Goal: Information Seeking & Learning: Learn about a topic

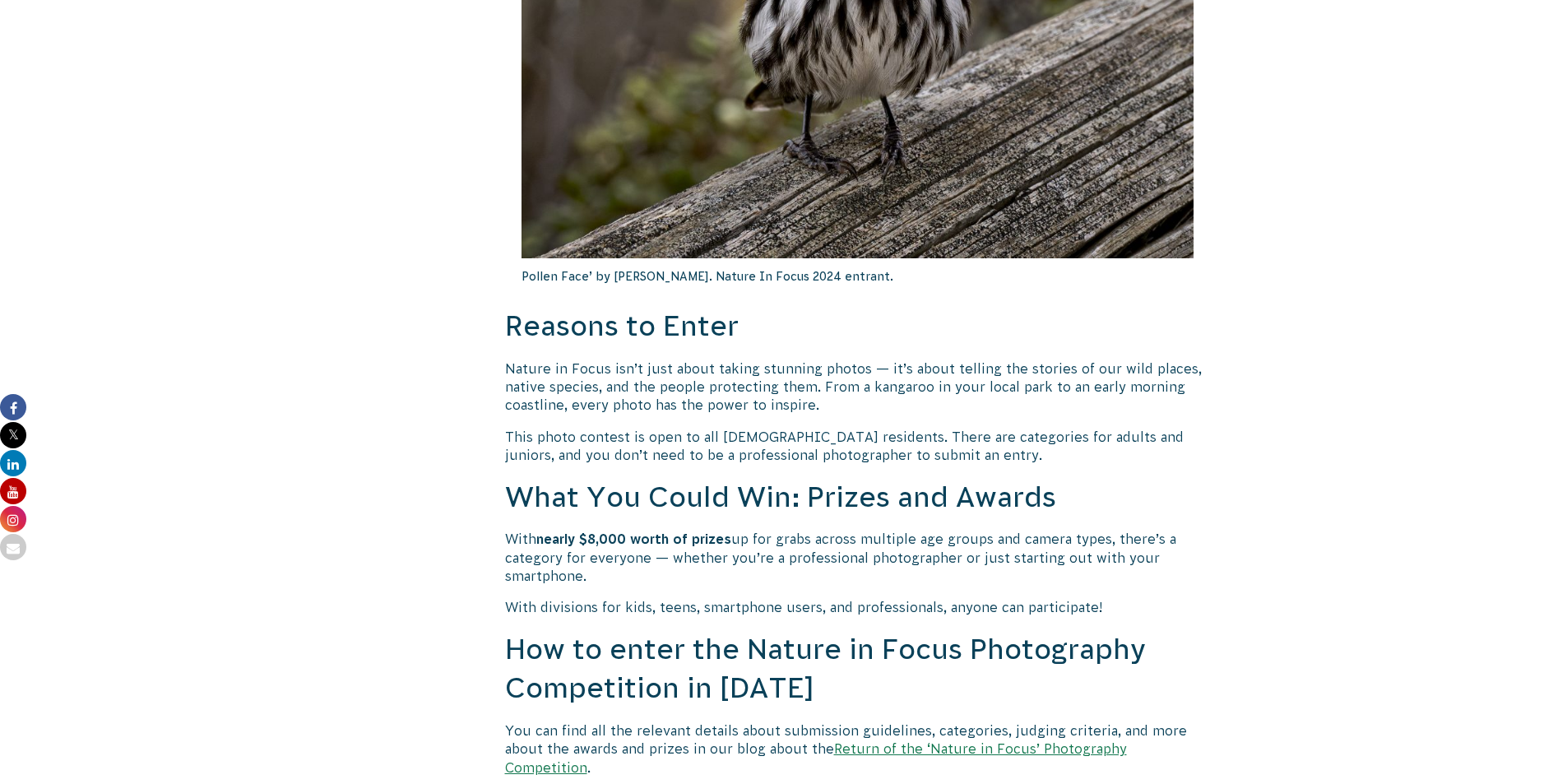
scroll to position [986, 0]
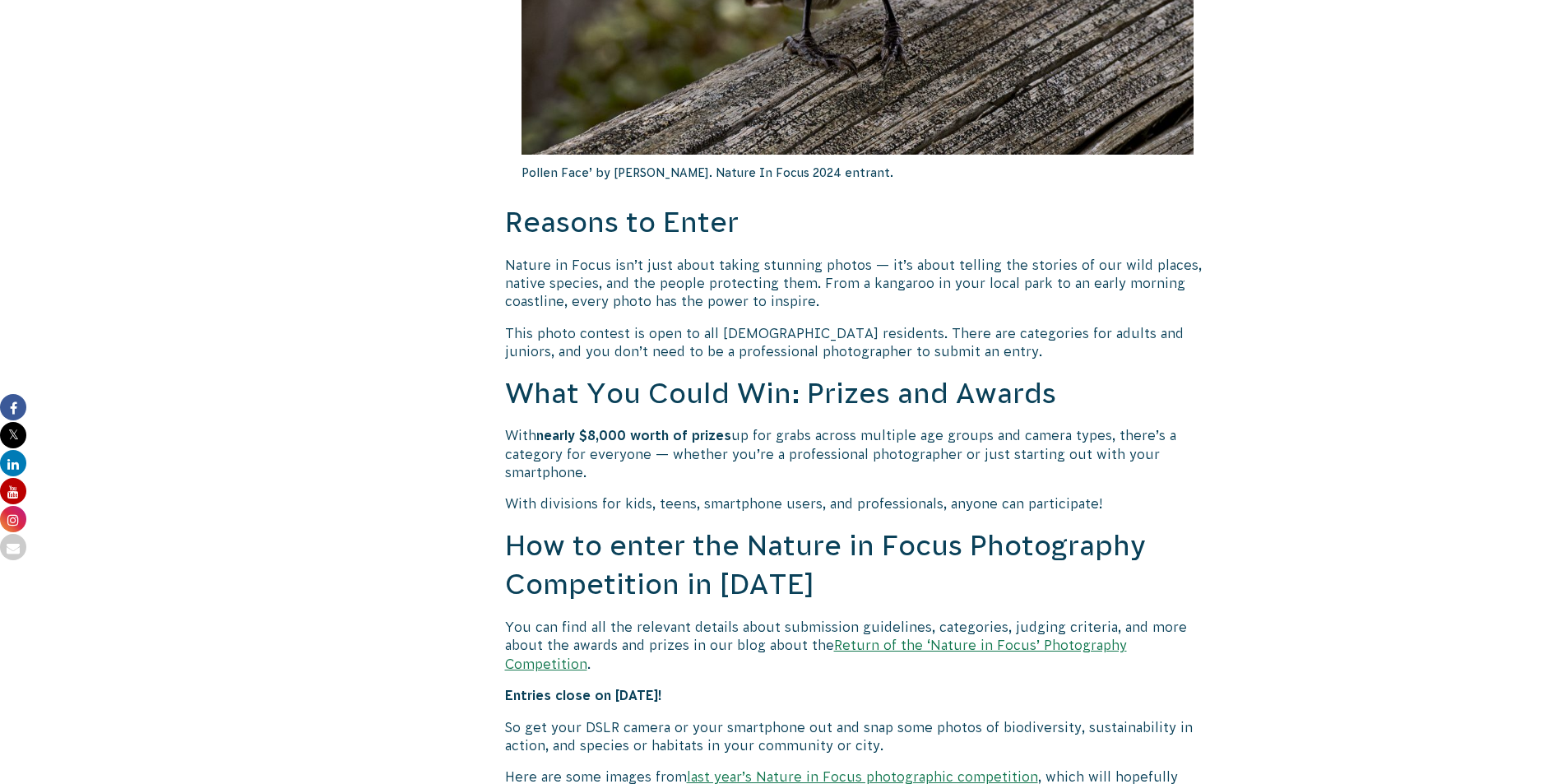
click at [959, 649] on link "Return of the ‘Nature in Focus’ Photography Competition" at bounding box center [816, 653] width 622 height 33
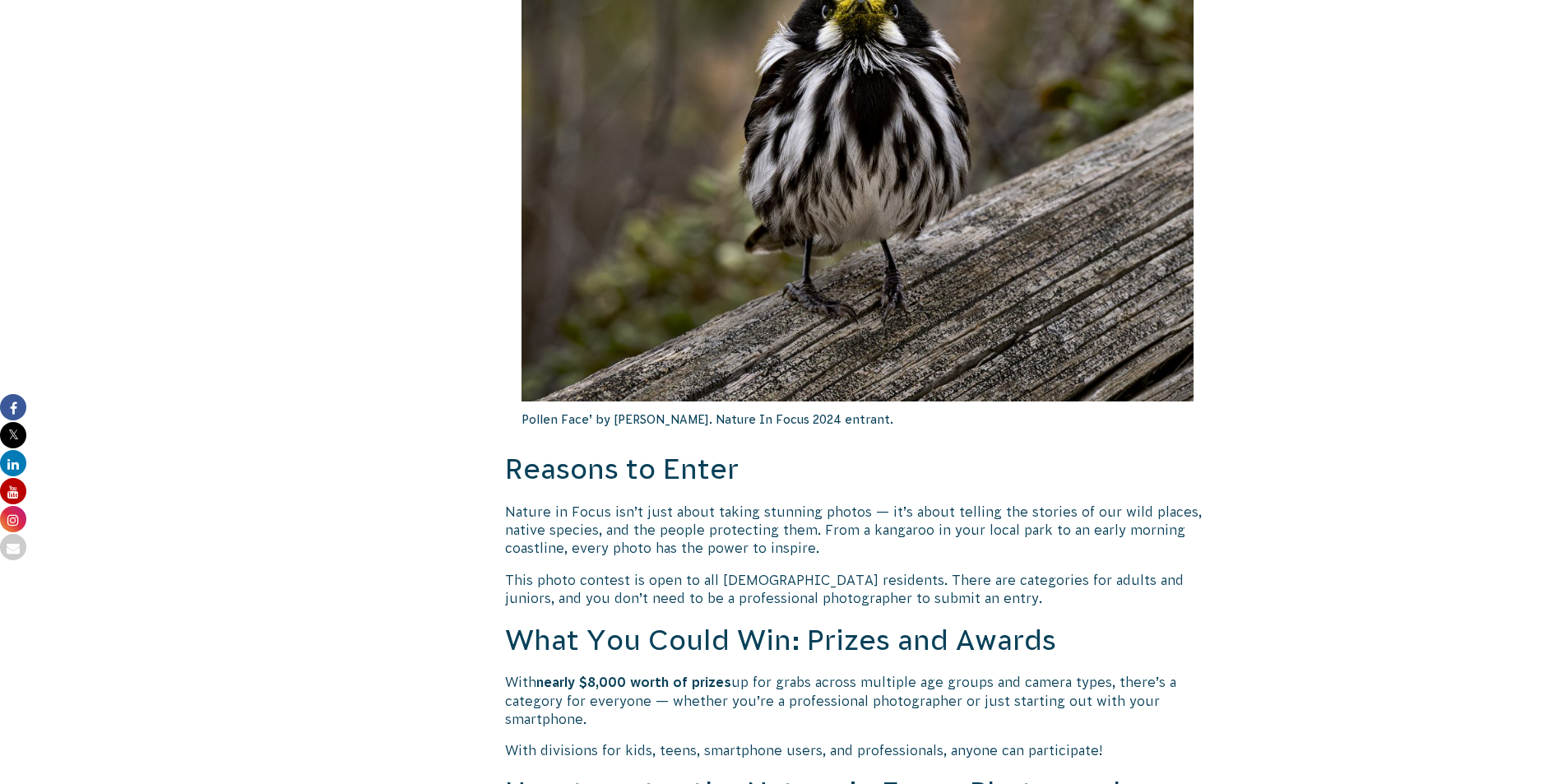
scroll to position [1151, 0]
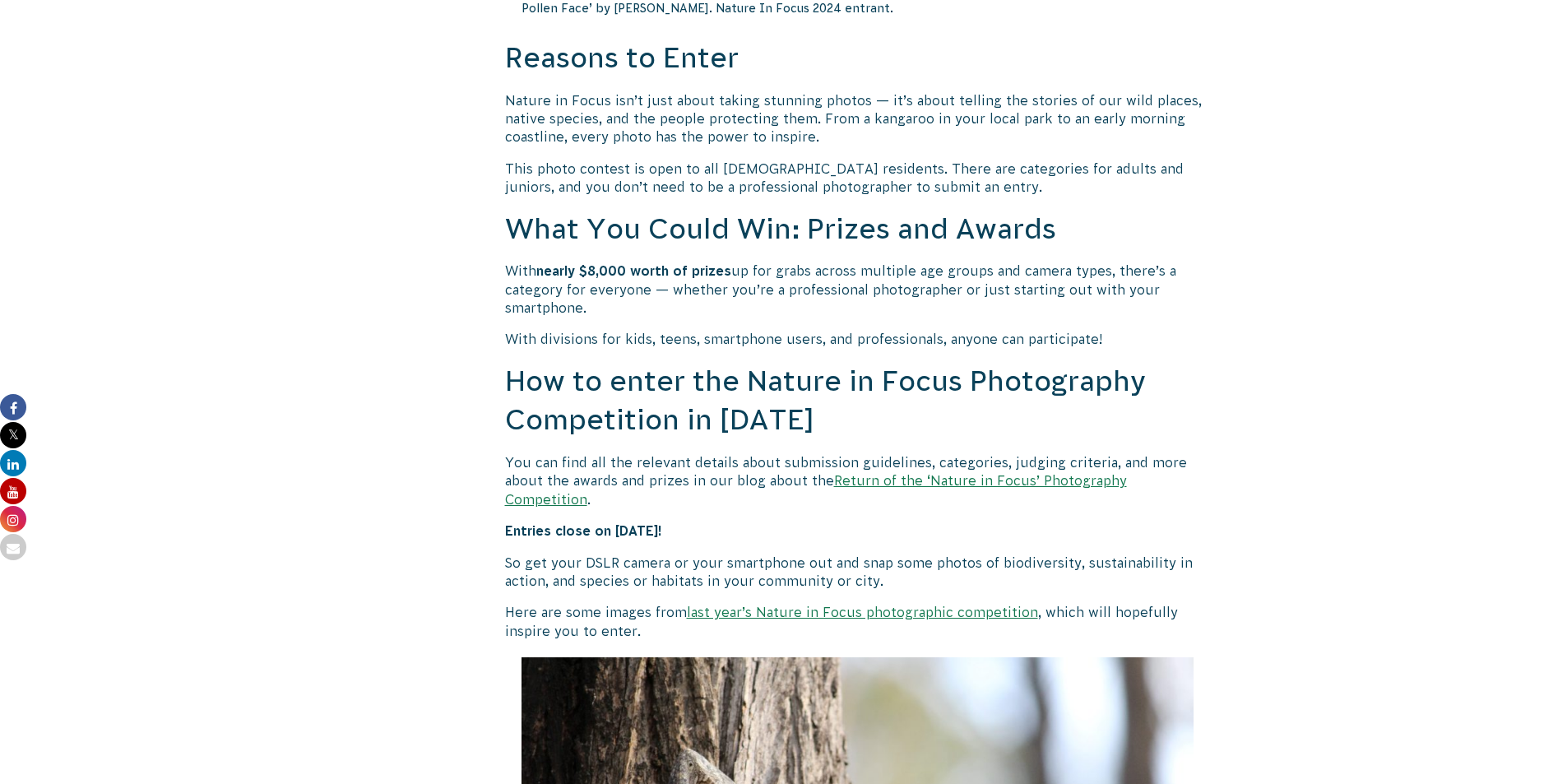
click at [971, 604] on link "last year’s Nature in Focus photographic competition" at bounding box center [862, 612] width 351 height 15
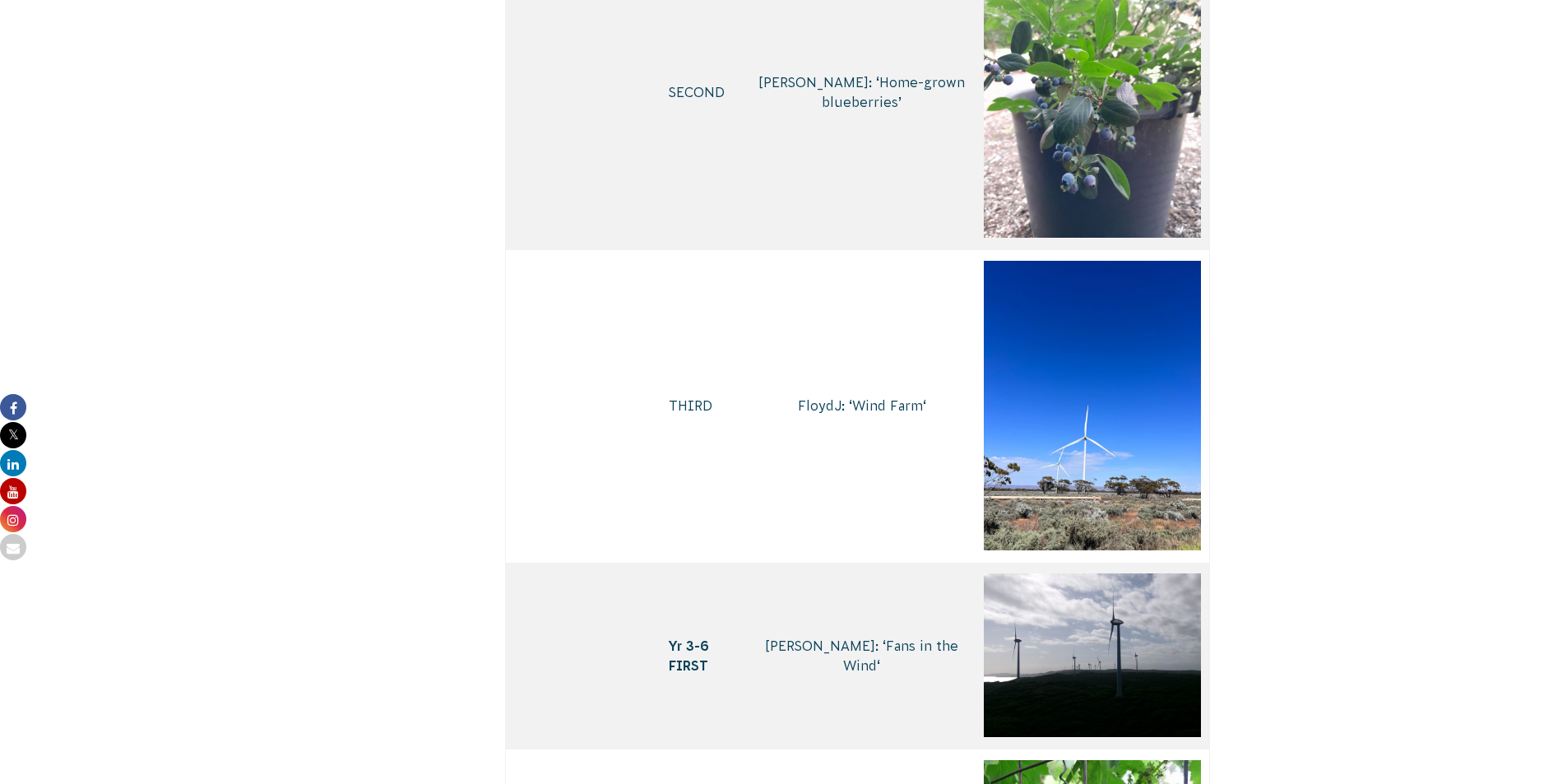
scroll to position [5345, 0]
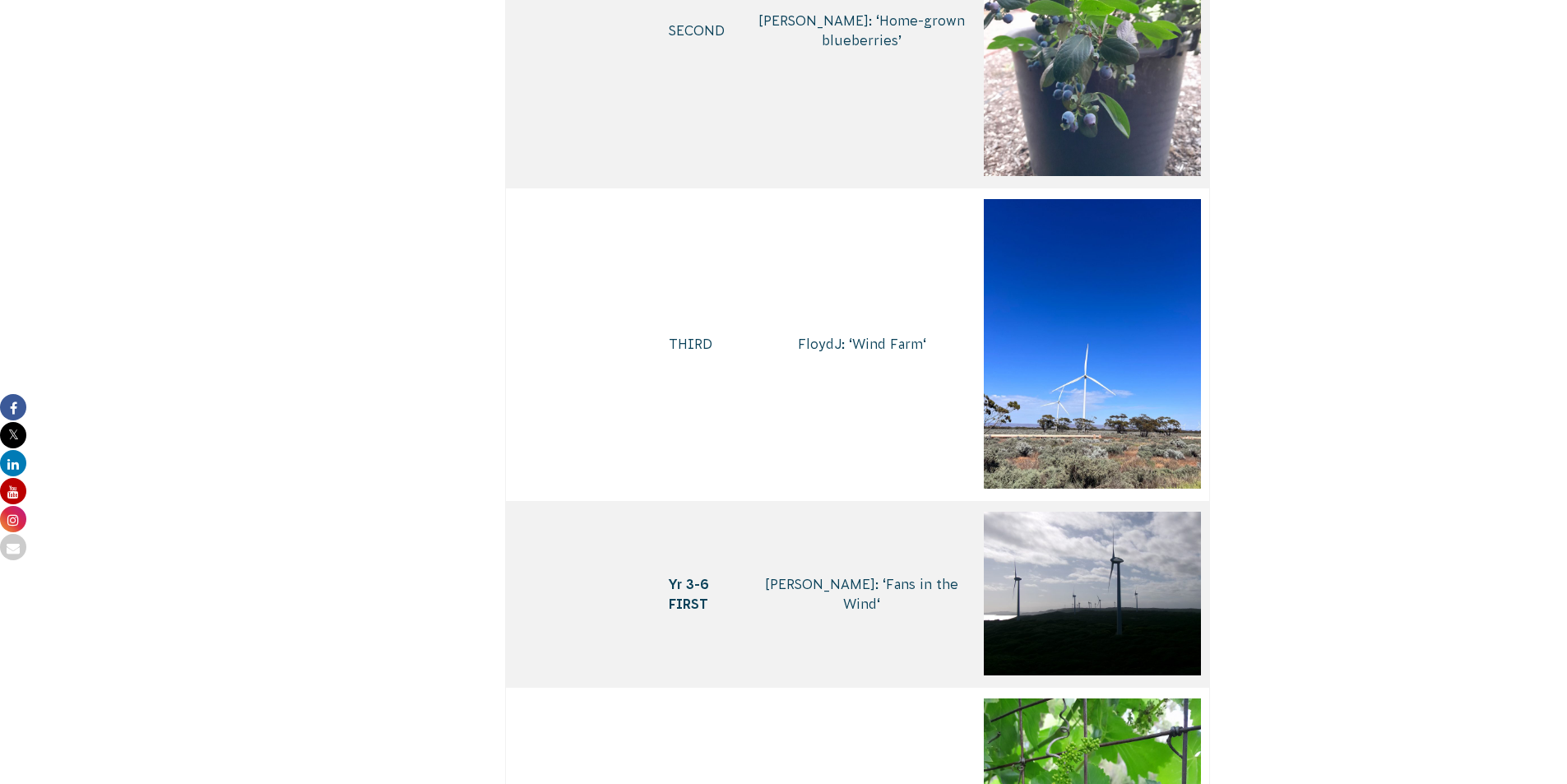
drag, startPoint x: 1306, startPoint y: 527, endPoint x: 1322, endPoint y: 553, distance: 30.5
click at [1321, 552] on body "About Us Our Priorities Reconciliation Impact Our Board Our People Careers CVA …" at bounding box center [784, 736] width 1567 height 12162
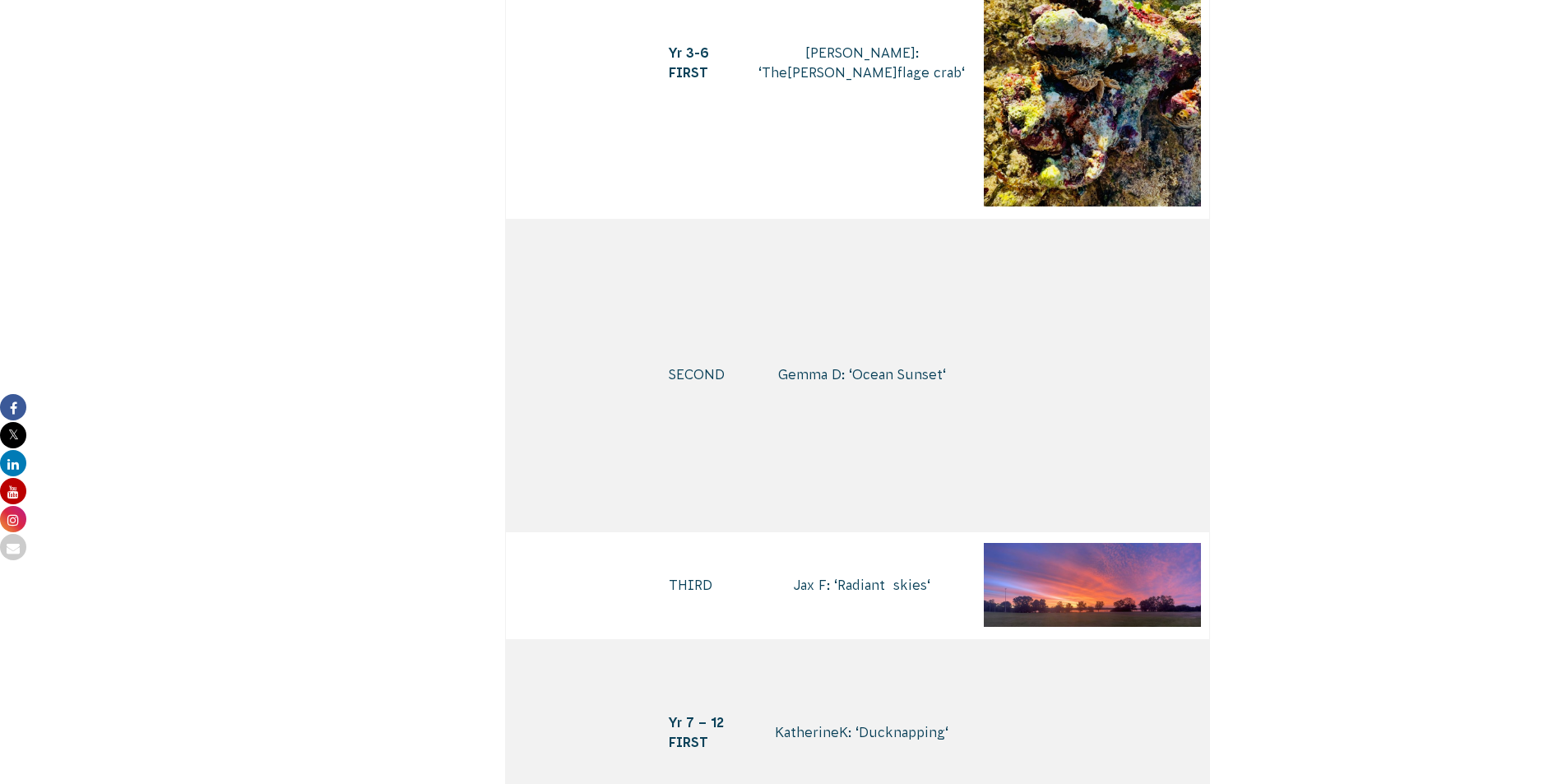
scroll to position [0, 0]
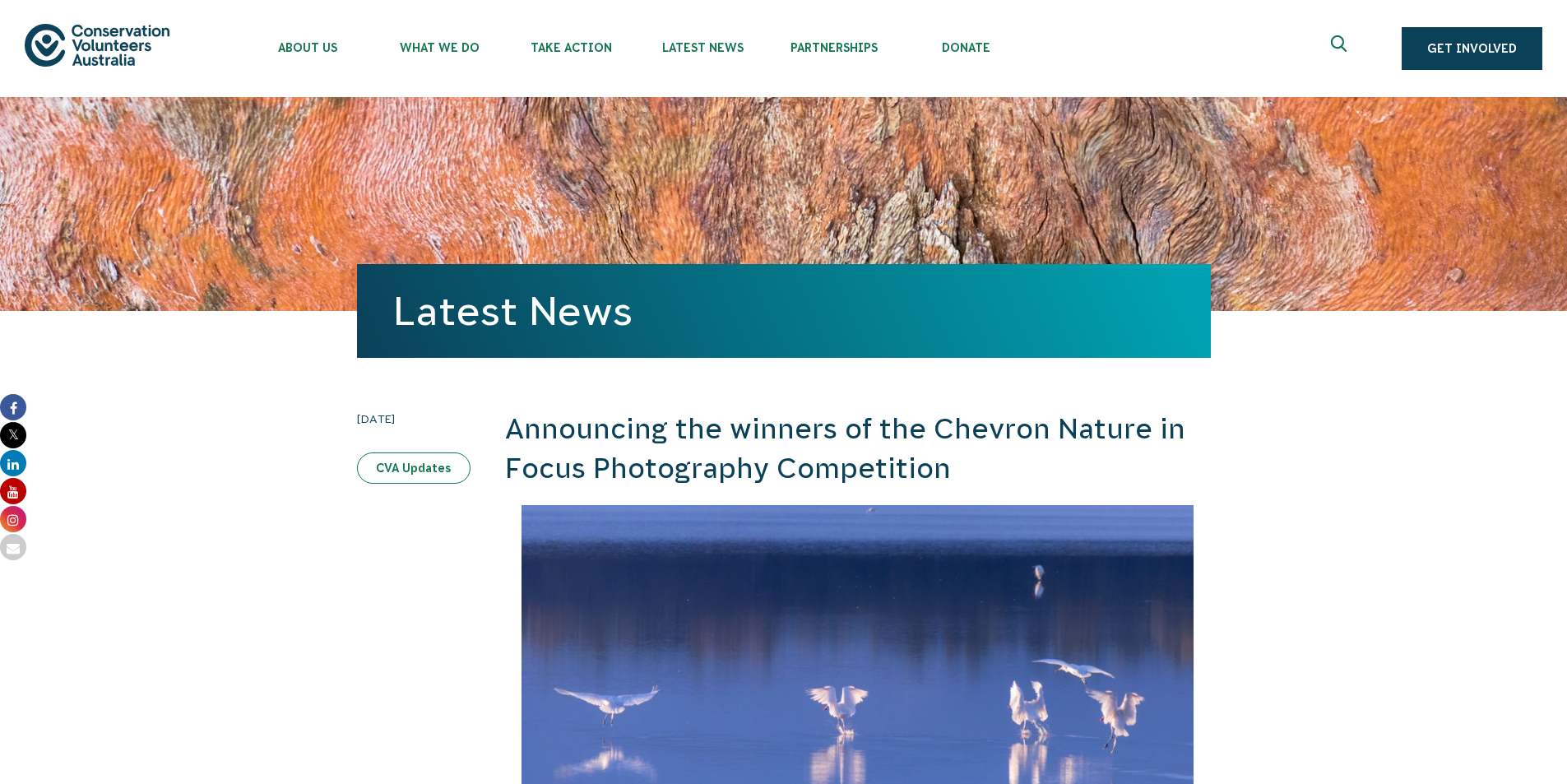
click at [442, 477] on link "CVA Updates" at bounding box center [413, 467] width 113 height 31
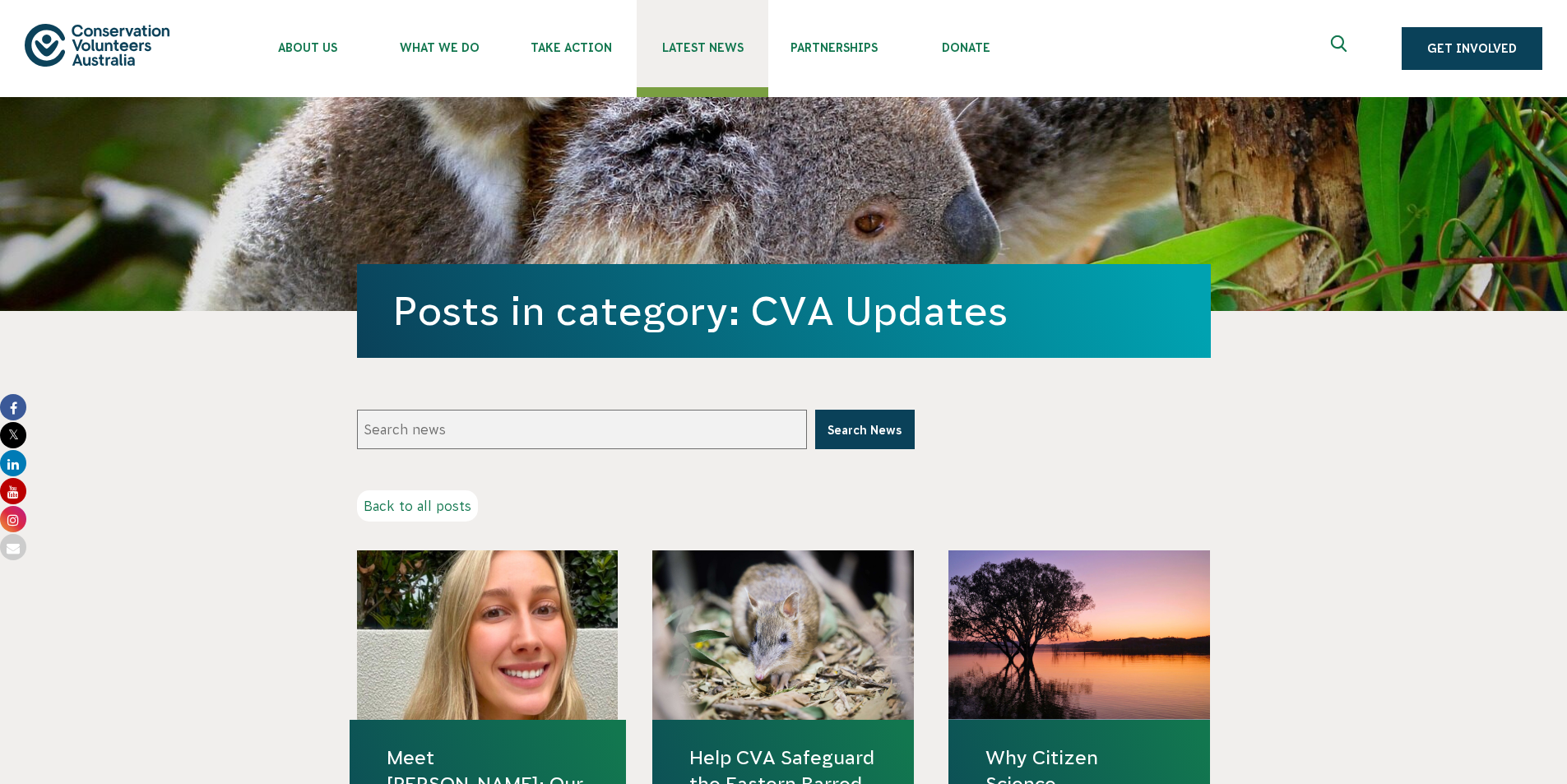
click at [724, 42] on span "Latest News" at bounding box center [702, 48] width 131 height 13
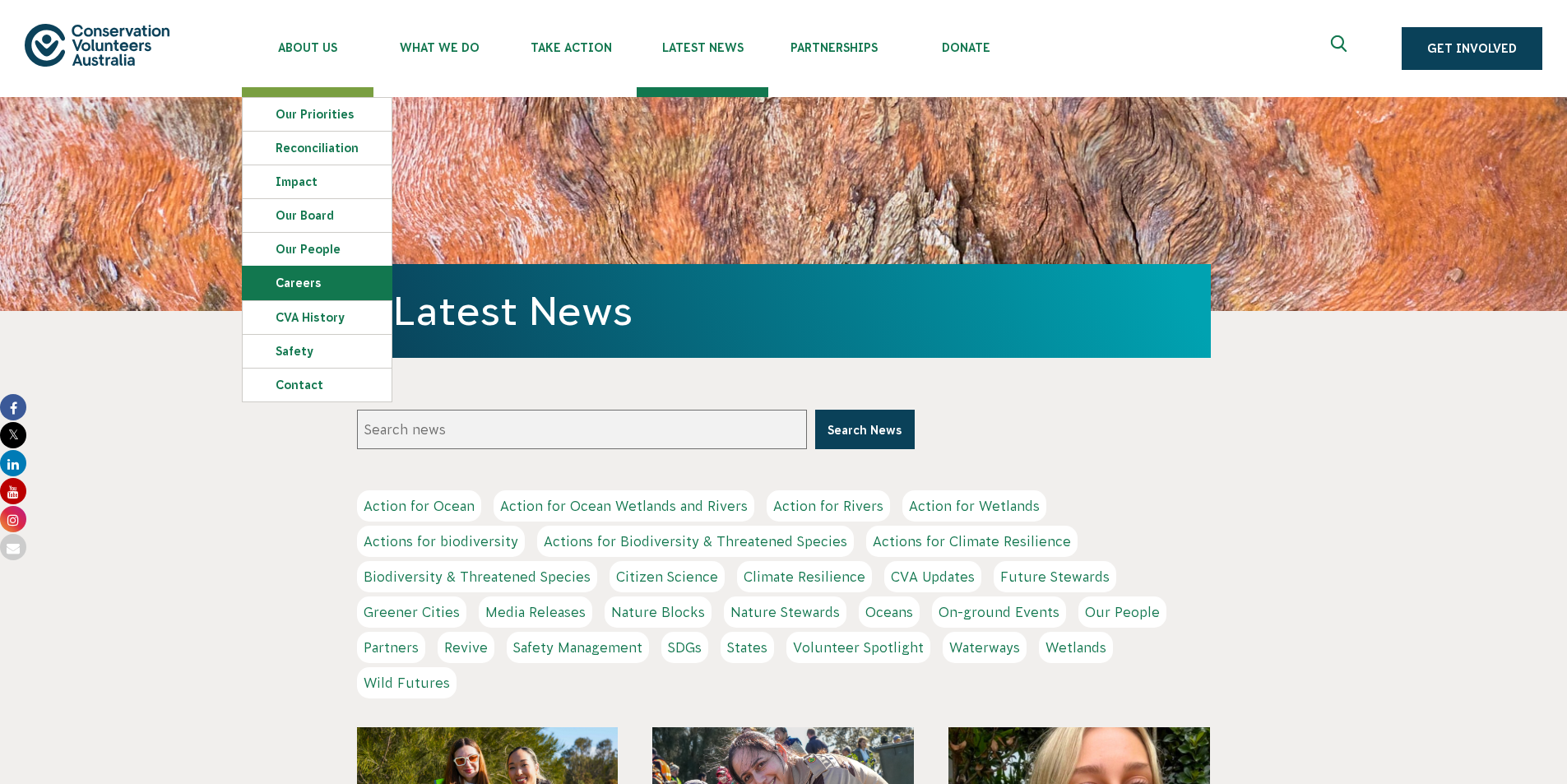
click at [313, 279] on link "Careers" at bounding box center [317, 282] width 149 height 33
click at [313, 285] on link "Careers" at bounding box center [317, 282] width 149 height 33
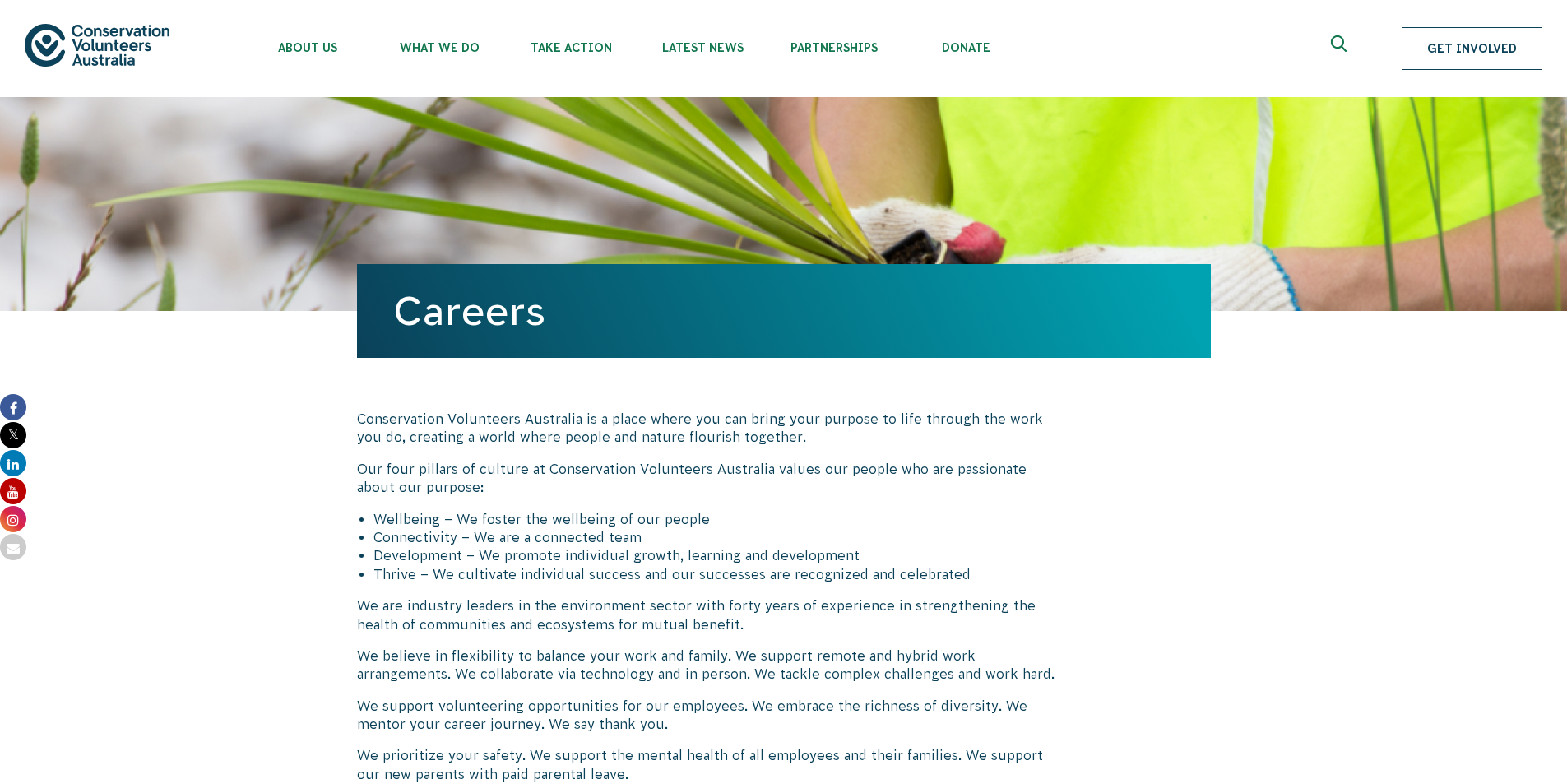
click at [1496, 55] on link "Get Involved" at bounding box center [1472, 49] width 141 height 43
click at [1338, 45] on icon "Expand search box" at bounding box center [1341, 48] width 21 height 24
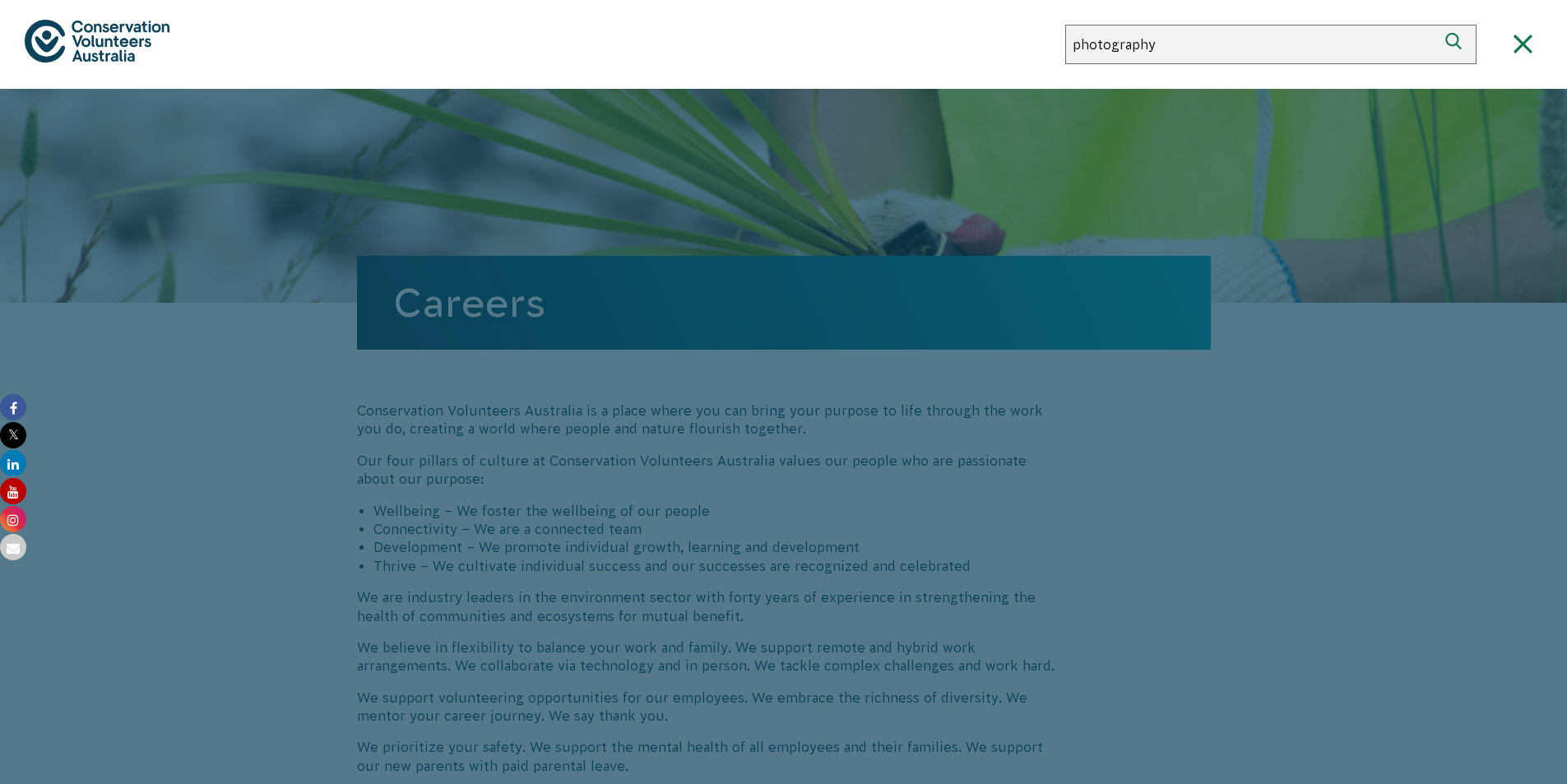
type input "photography"
click at [1455, 45] on use "submit" at bounding box center [1453, 41] width 16 height 17
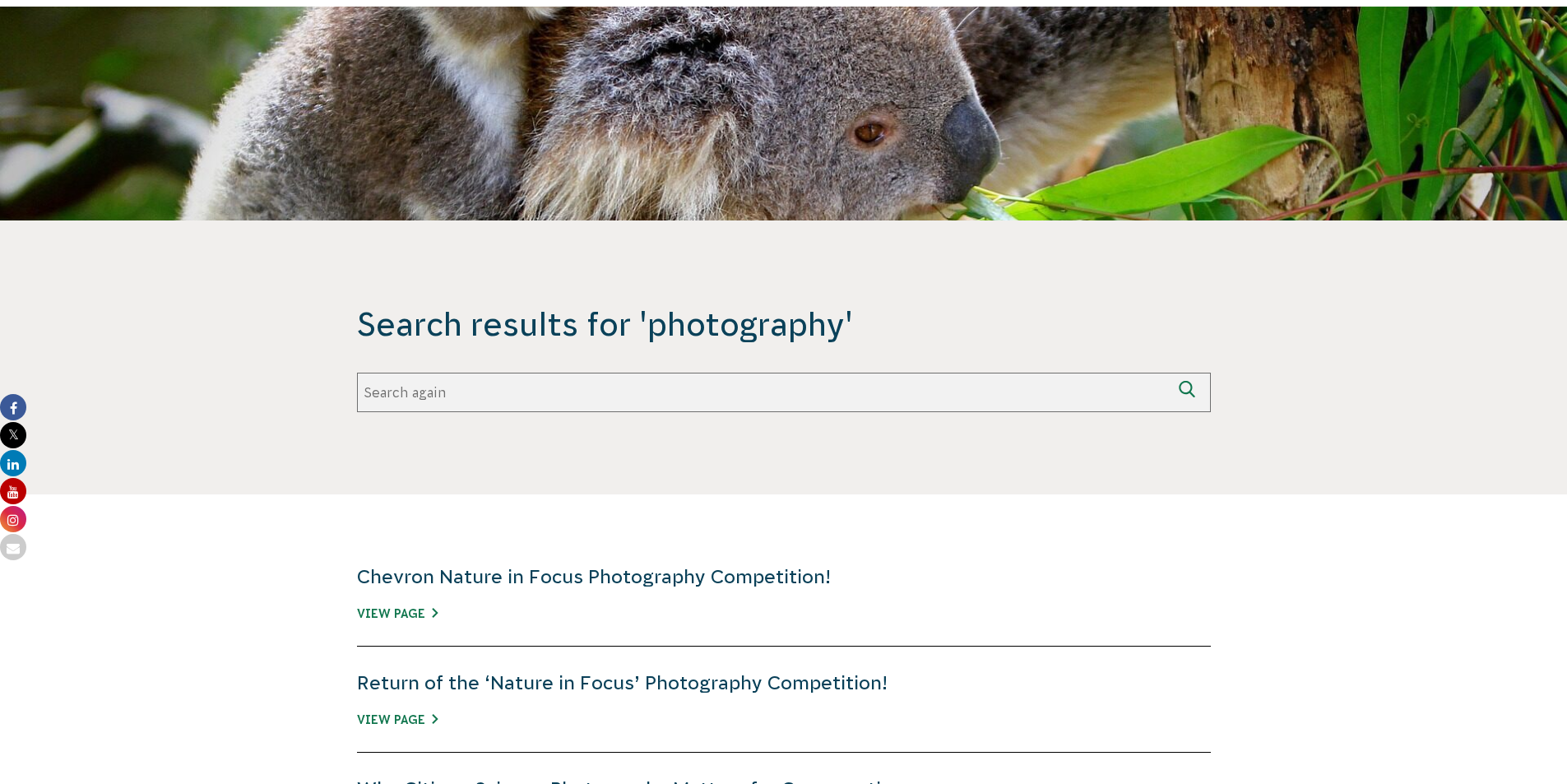
scroll to position [246, 0]
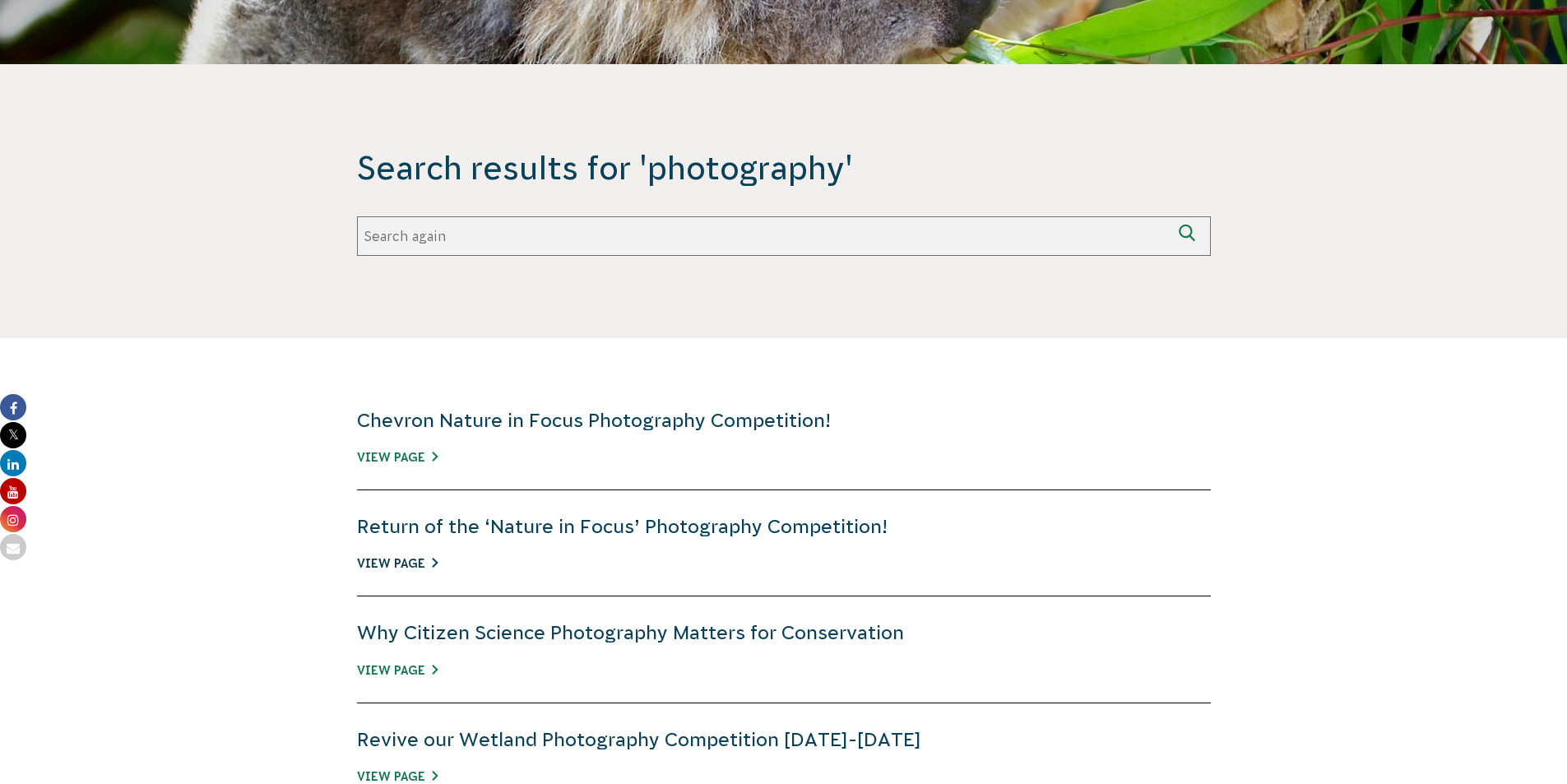
click at [403, 566] on link "View Page" at bounding box center [397, 563] width 81 height 13
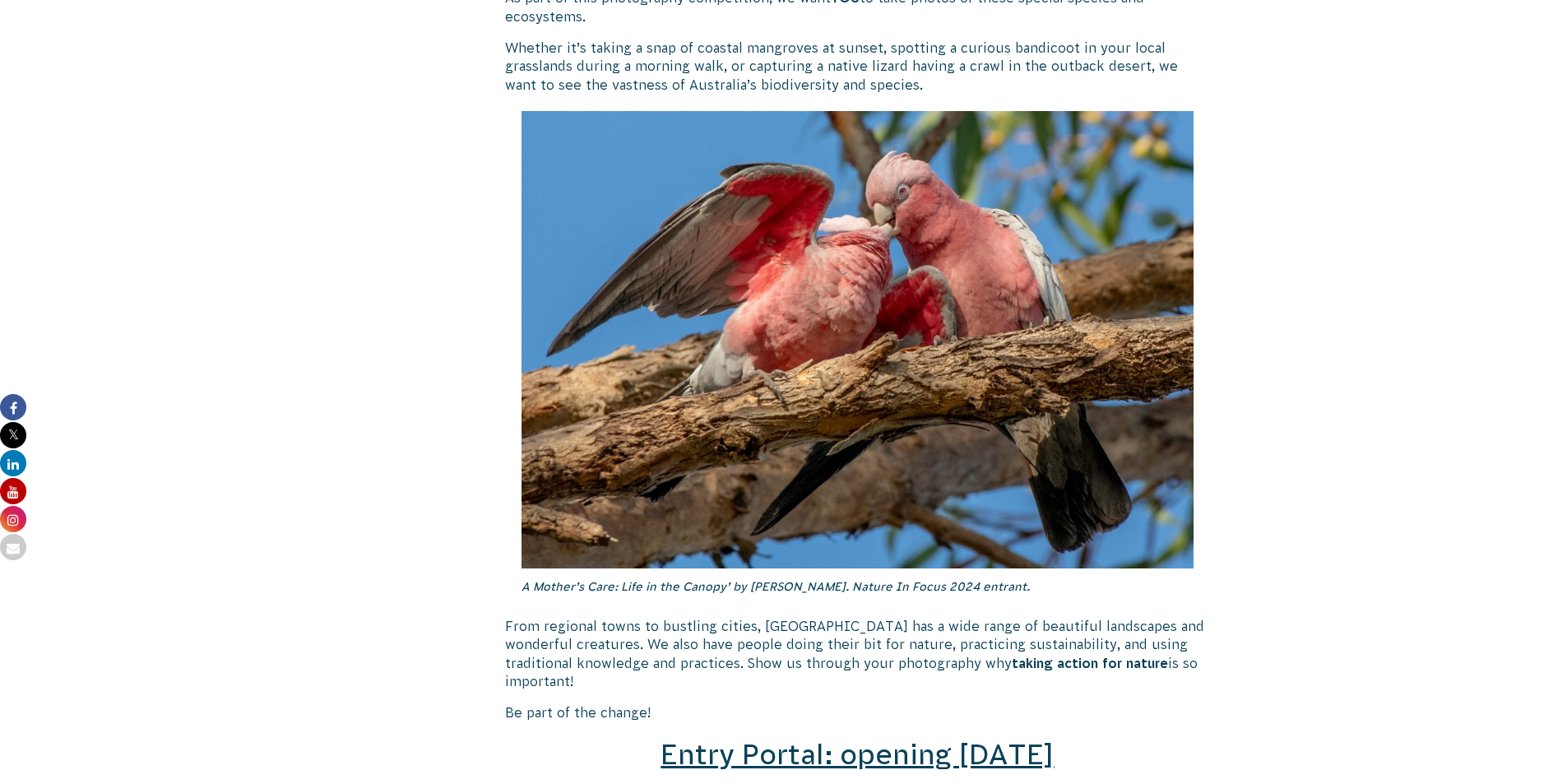
scroll to position [2138, 0]
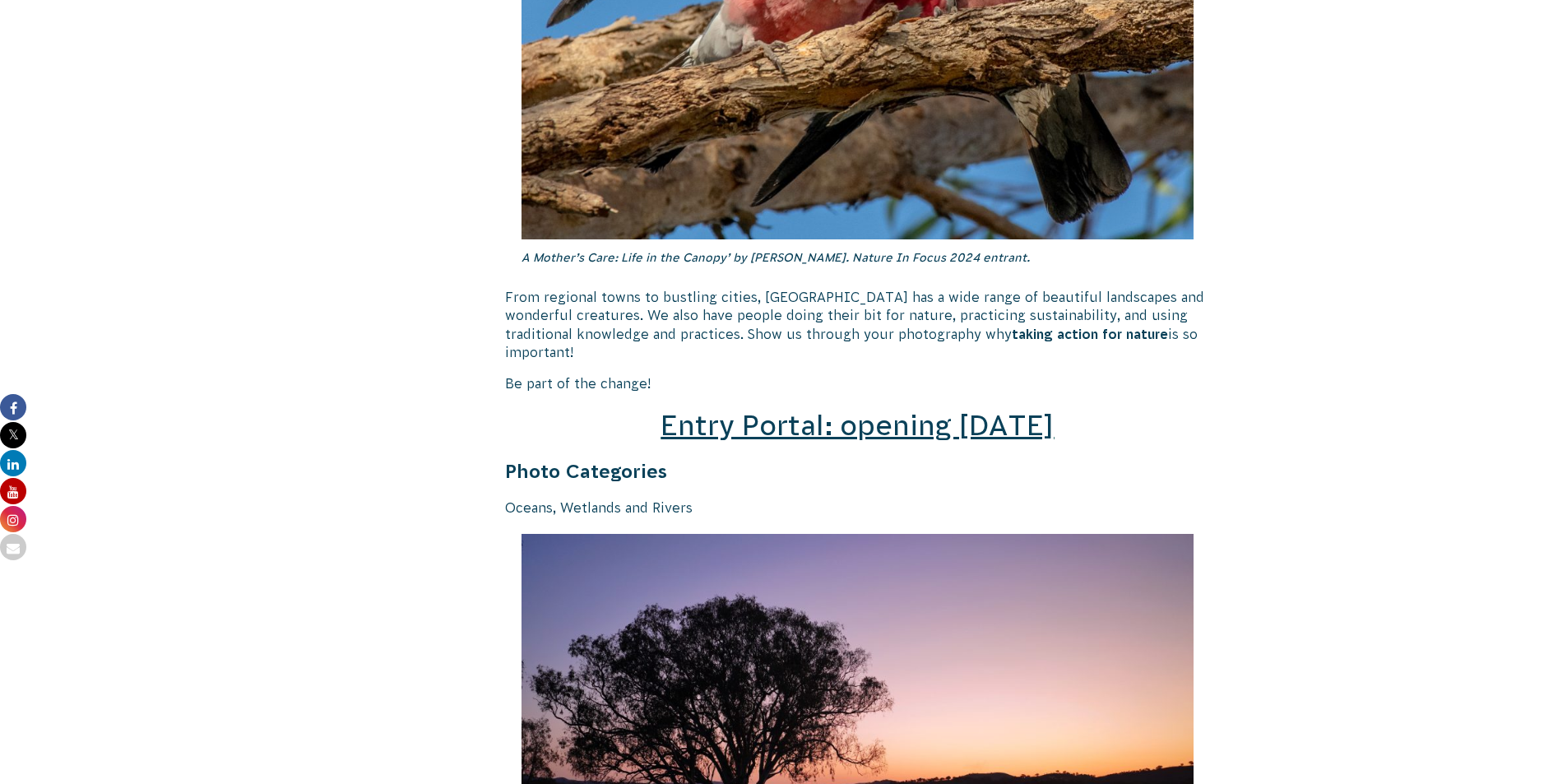
click at [899, 409] on span "Entry Portal: opening [DATE]" at bounding box center [858, 424] width 394 height 31
